Goal: Task Accomplishment & Management: Use online tool/utility

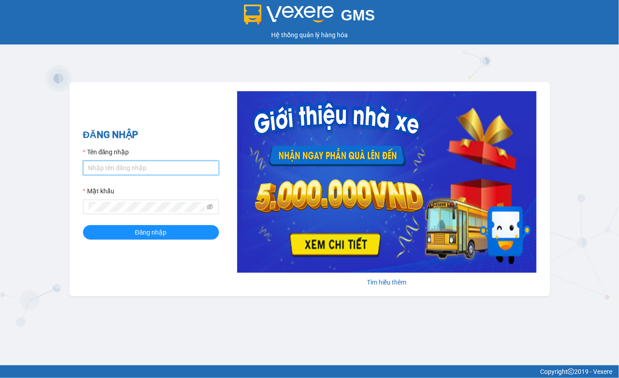
click at [138, 170] on input "Tên đăng nhập" at bounding box center [151, 167] width 136 height 15
type input "maiphuong.lienhung"
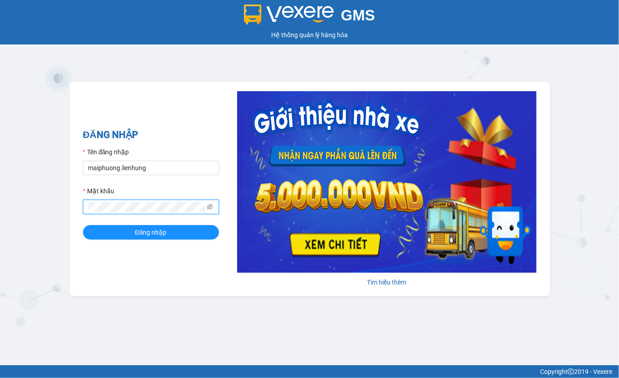
click at [83, 225] on button "Đăng nhập" at bounding box center [151, 232] width 136 height 15
